Goal: Find specific page/section: Find specific page/section

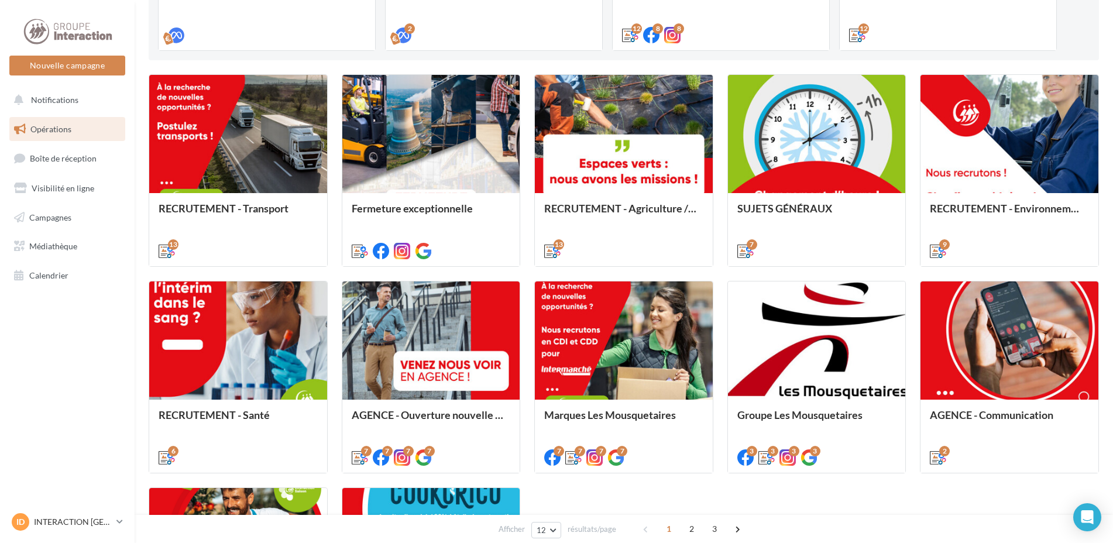
scroll to position [360, 0]
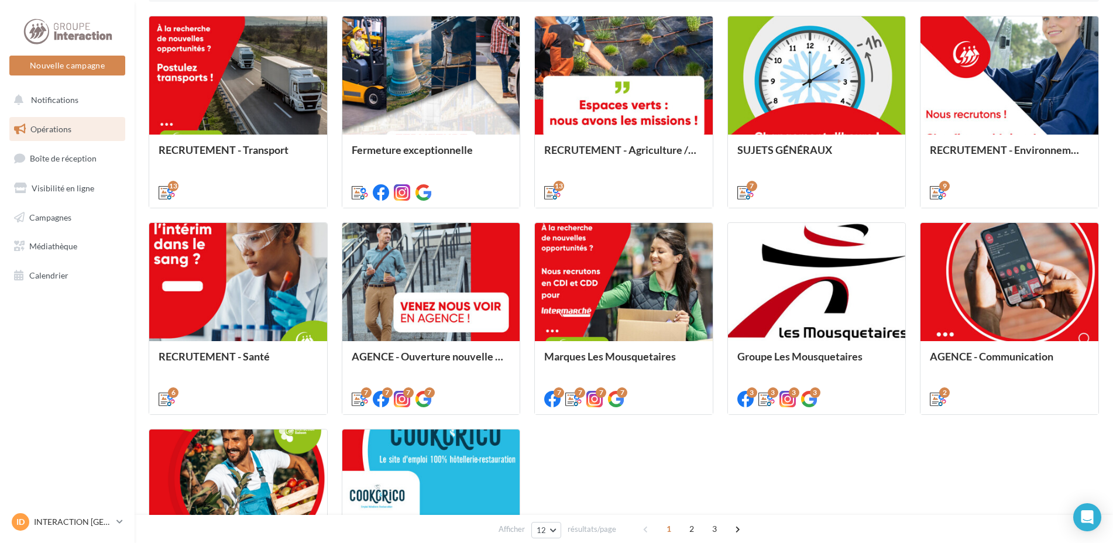
drag, startPoint x: 687, startPoint y: 531, endPoint x: 655, endPoint y: 493, distance: 49.8
click at [687, 531] on span "2" at bounding box center [691, 529] width 19 height 19
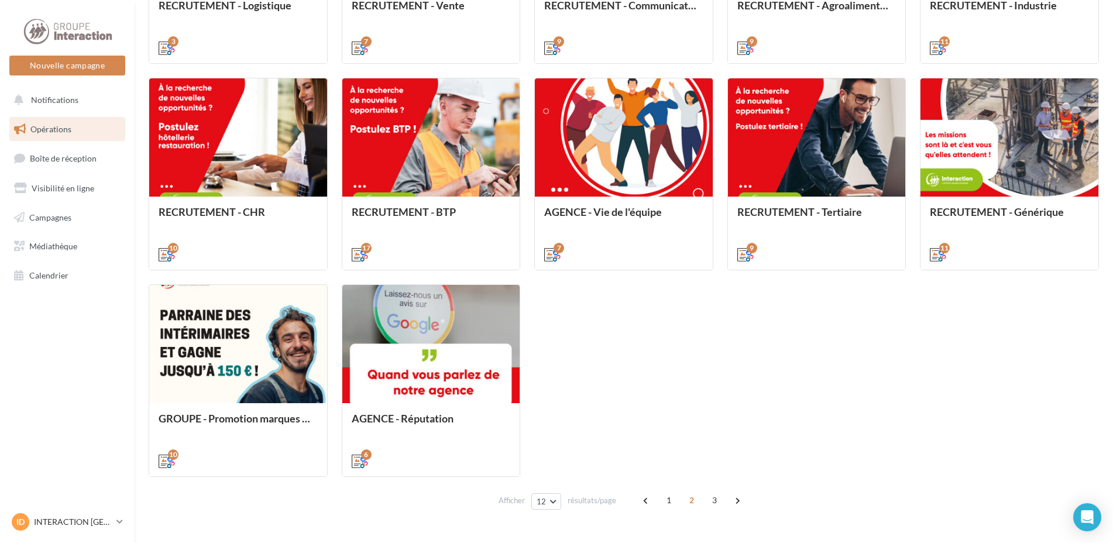
scroll to position [536, 0]
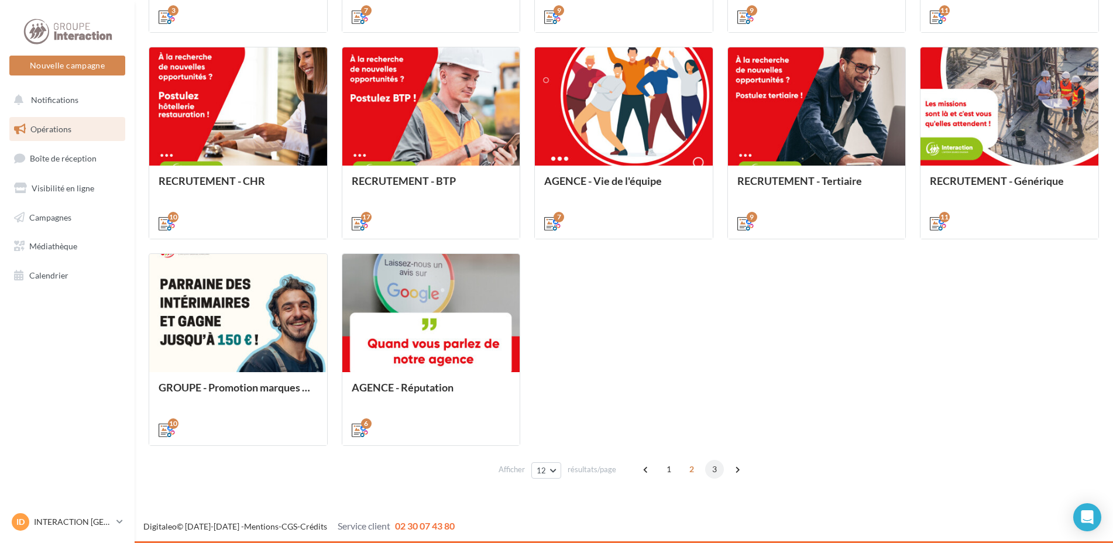
click at [714, 468] on span "3" at bounding box center [714, 469] width 19 height 19
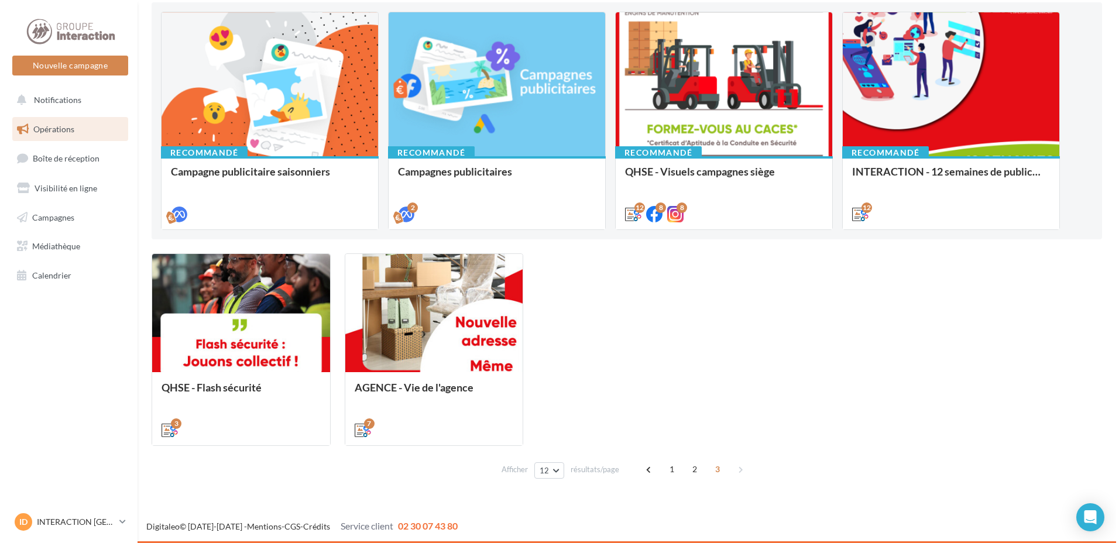
scroll to position [123, 0]
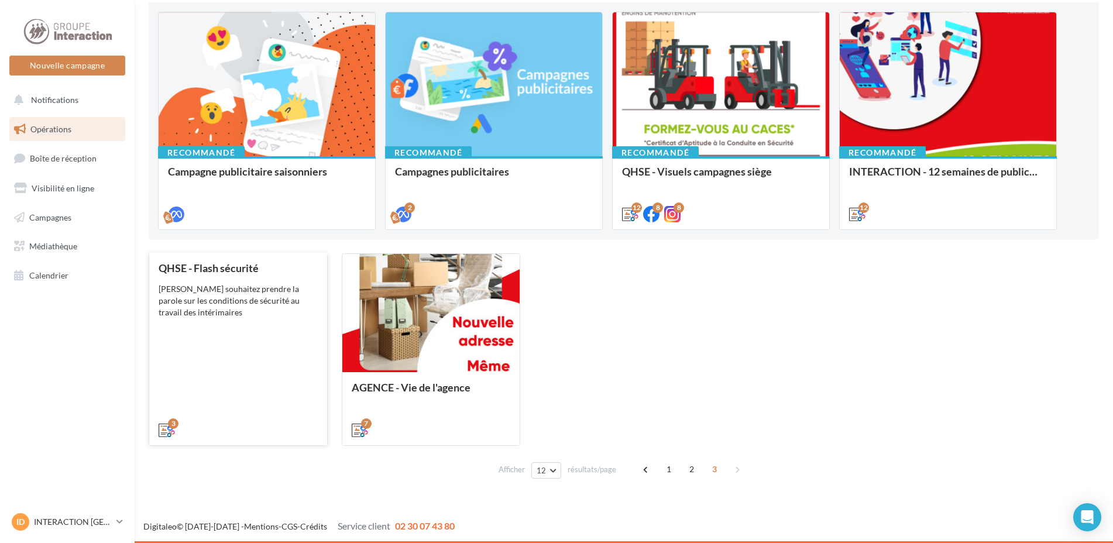
click at [269, 322] on div "QHSE - Flash sécurité Vous souhaitez prendre la parole sur les conditions de sé…" at bounding box center [238, 348] width 159 height 173
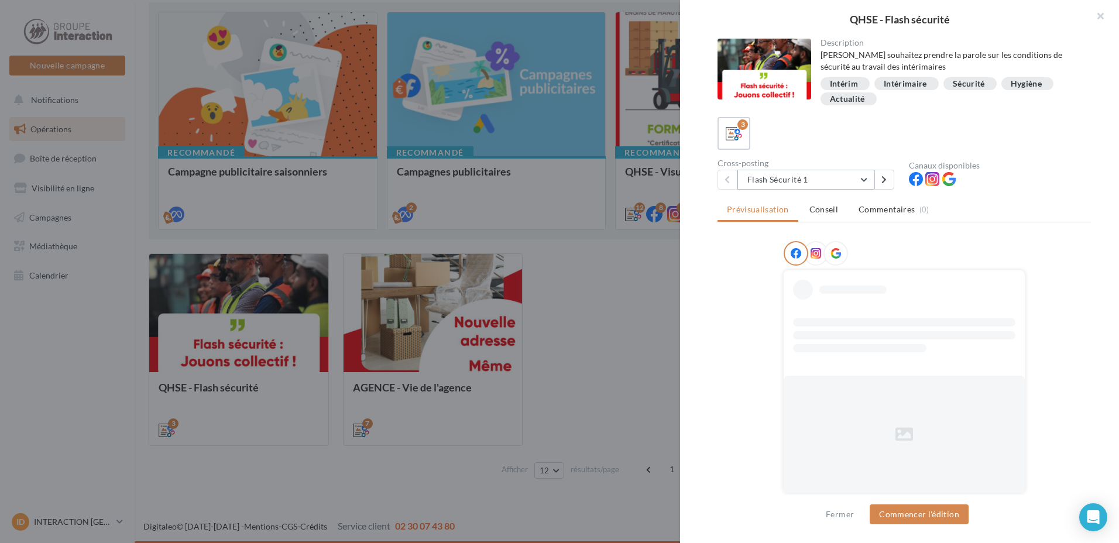
click at [861, 177] on button "Flash Sécurité 1" at bounding box center [805, 180] width 137 height 20
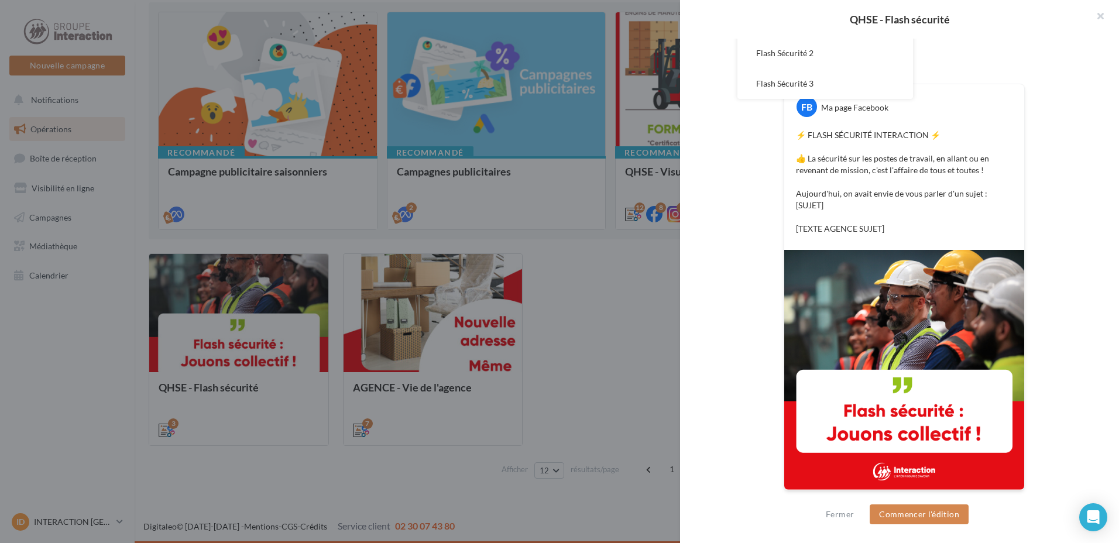
scroll to position [11, 0]
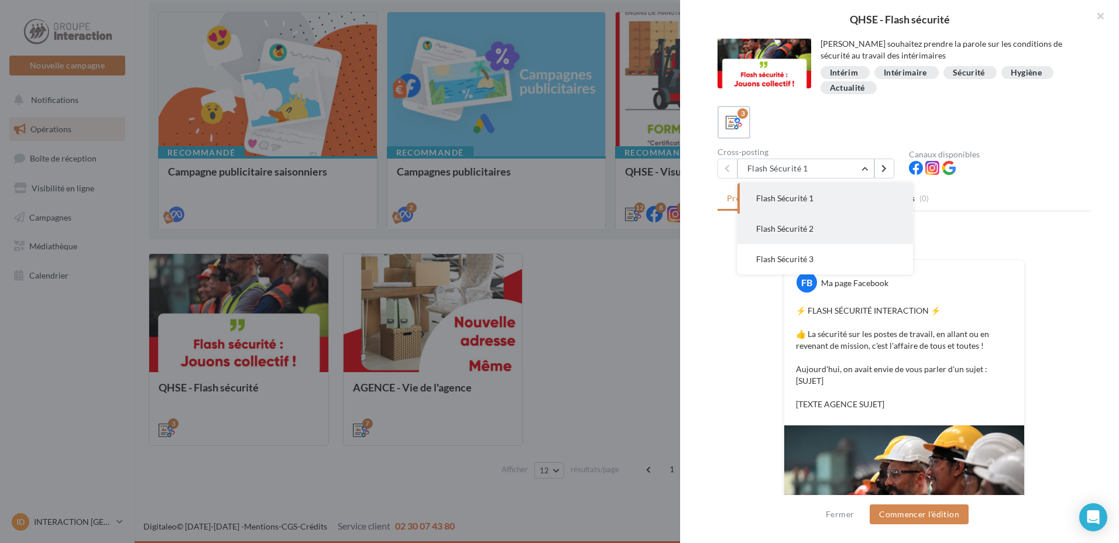
click at [841, 225] on button "Flash Sécurité 2" at bounding box center [825, 229] width 176 height 30
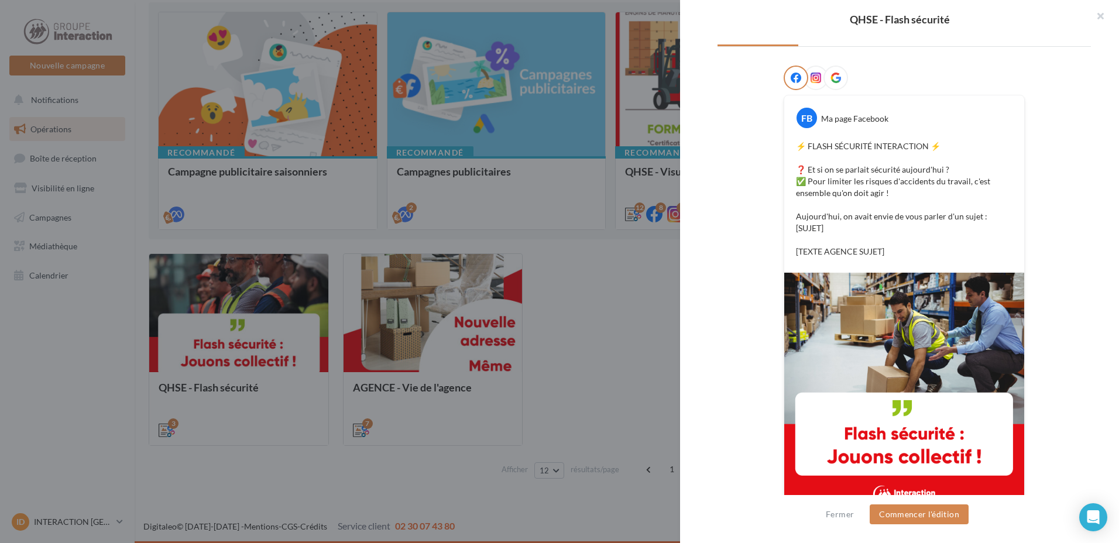
scroll to position [59, 0]
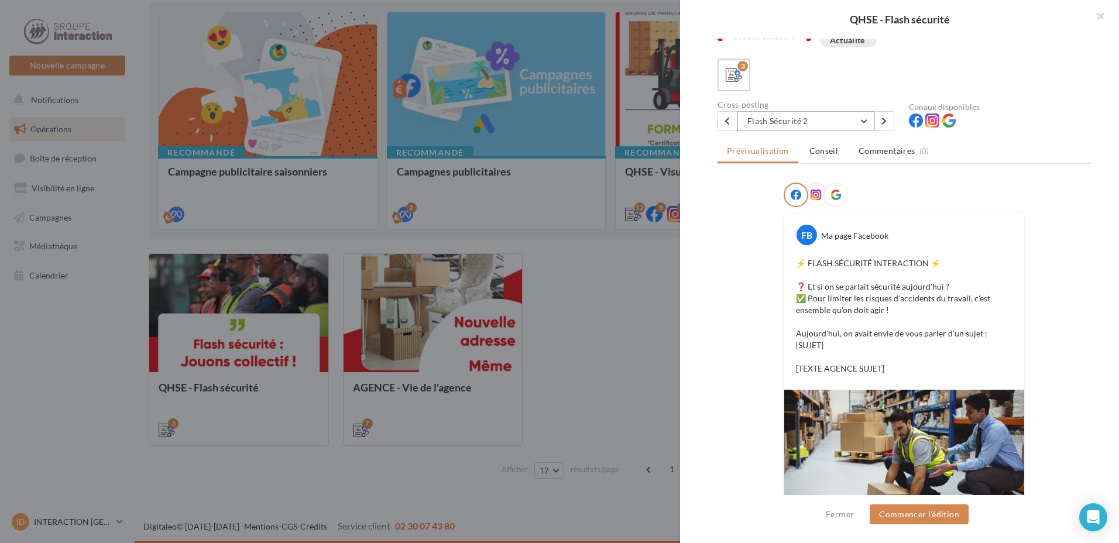
click at [834, 124] on button "Flash Sécurité 2" at bounding box center [805, 121] width 137 height 20
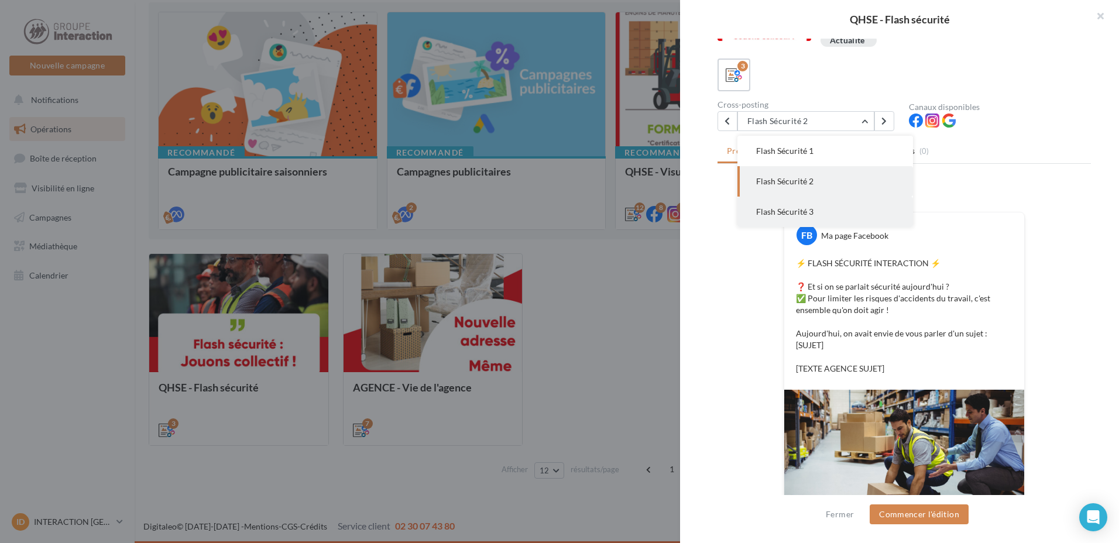
click at [819, 213] on button "Flash Sécurité 3" at bounding box center [825, 212] width 176 height 30
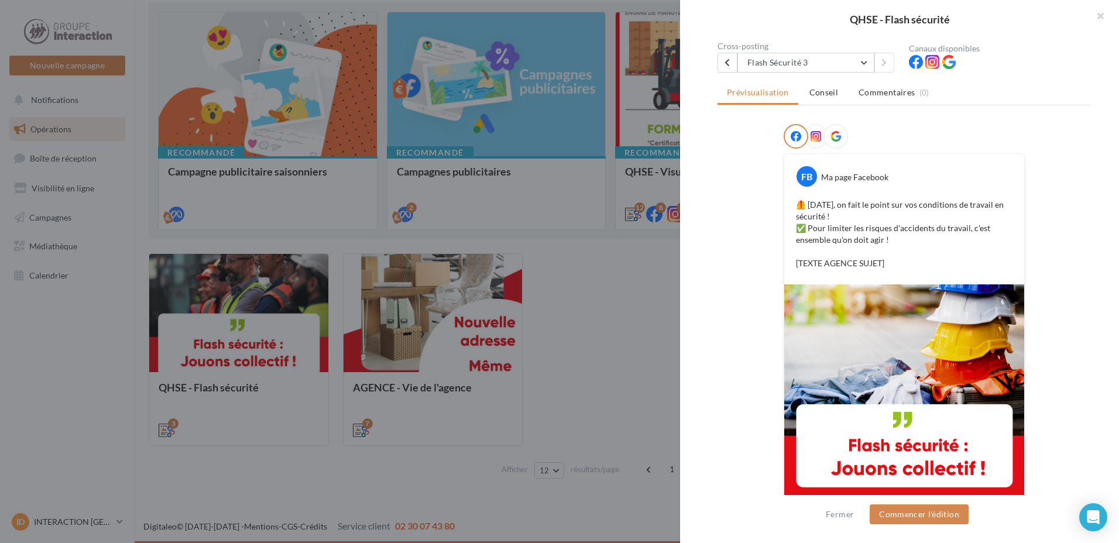
scroll to position [0, 0]
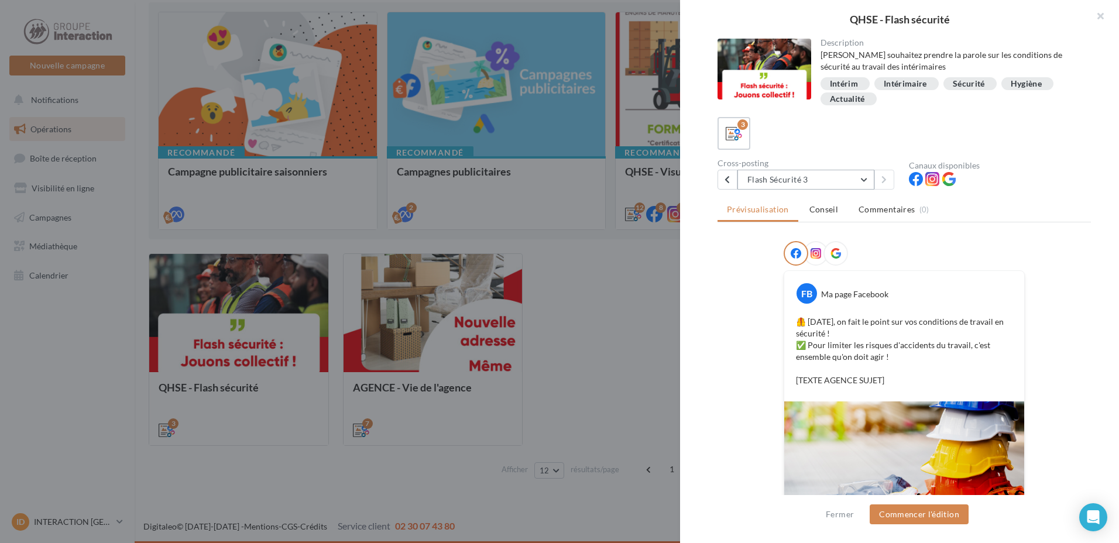
click at [821, 180] on button "Flash Sécurité 3" at bounding box center [805, 180] width 137 height 20
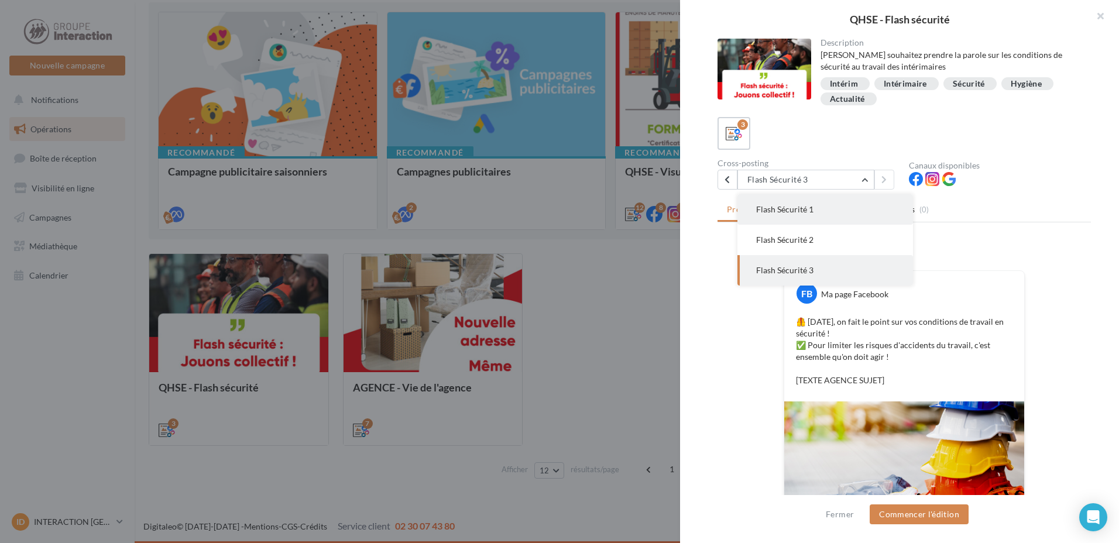
click at [806, 213] on span "Flash Sécurité 1" at bounding box center [784, 209] width 57 height 10
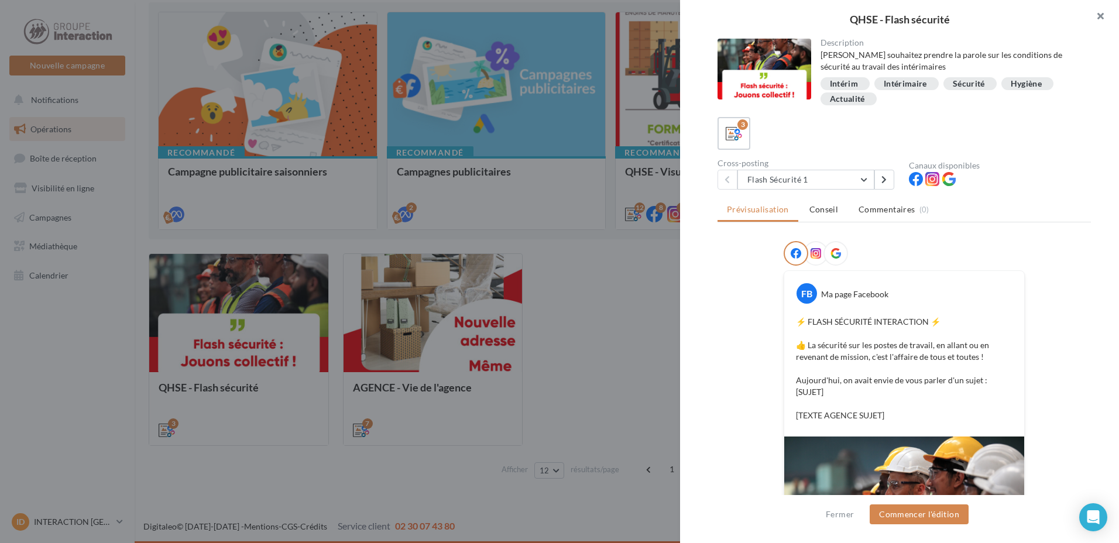
click at [1095, 18] on button "button" at bounding box center [1095, 17] width 47 height 35
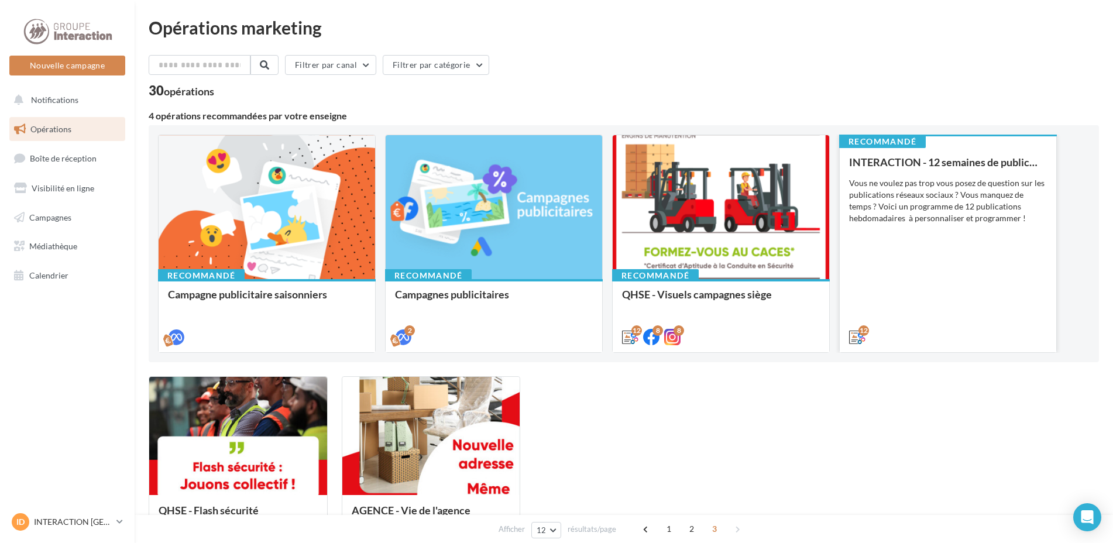
click at [992, 242] on div "INTERACTION - 12 semaines de publication Vous ne voulez pas trop vous posez de …" at bounding box center [948, 249] width 198 height 186
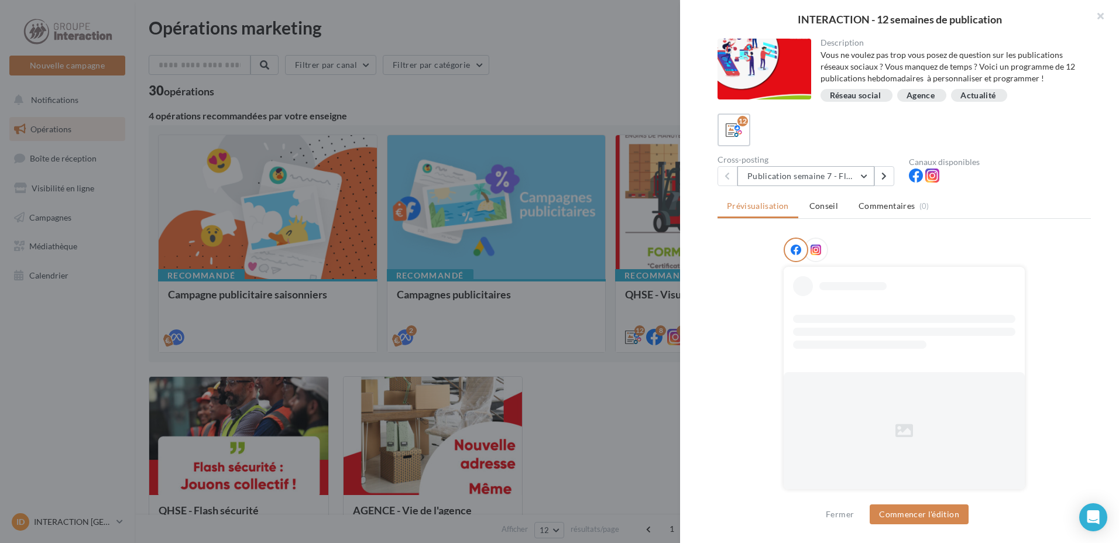
click at [840, 168] on button "Publication semaine 7 - Flash sécurité" at bounding box center [805, 176] width 137 height 20
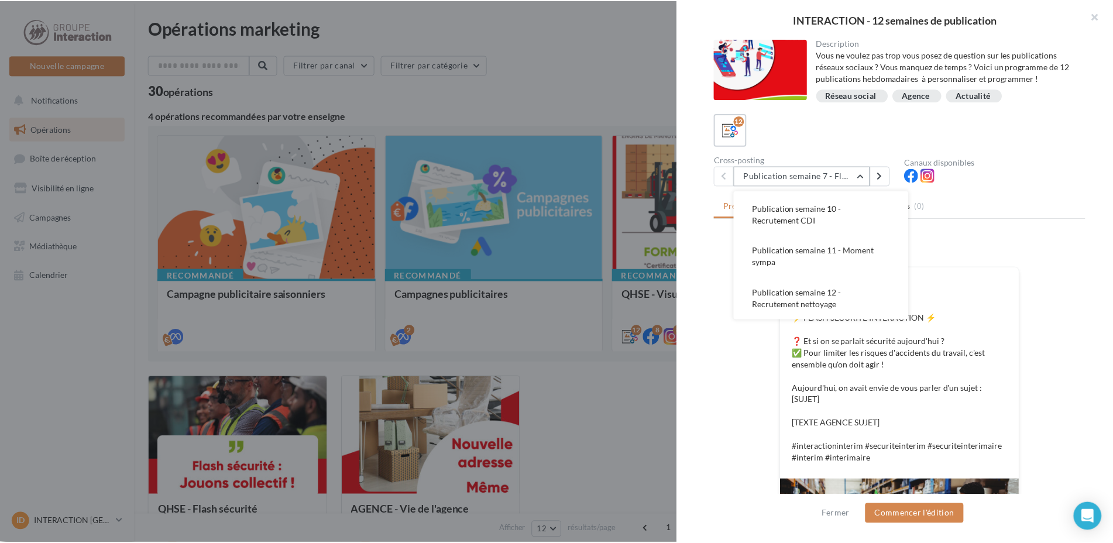
scroll to position [59, 0]
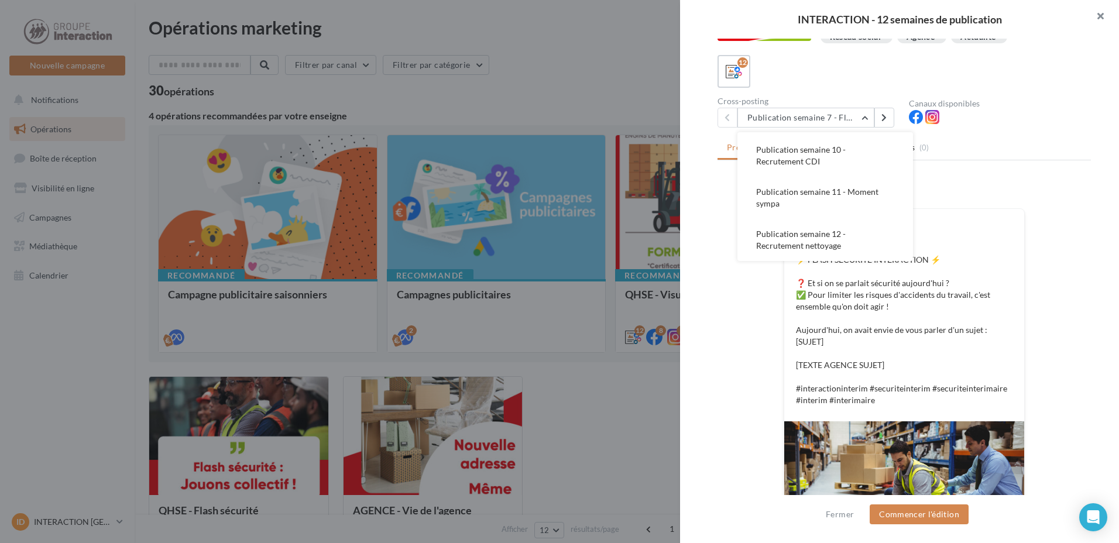
click at [1102, 23] on button "button" at bounding box center [1095, 17] width 47 height 35
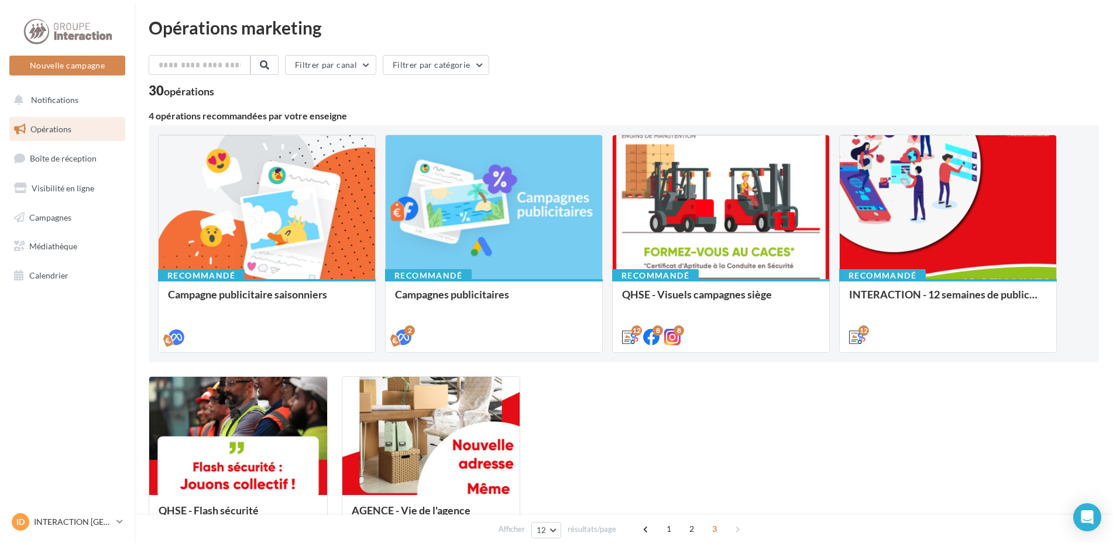
click at [1012, 47] on div "Opérations marketing Filtrer par canal Filtrer par catégorie 30 opérations 4 op…" at bounding box center [624, 313] width 950 height 588
